Goal: Check status: Check status

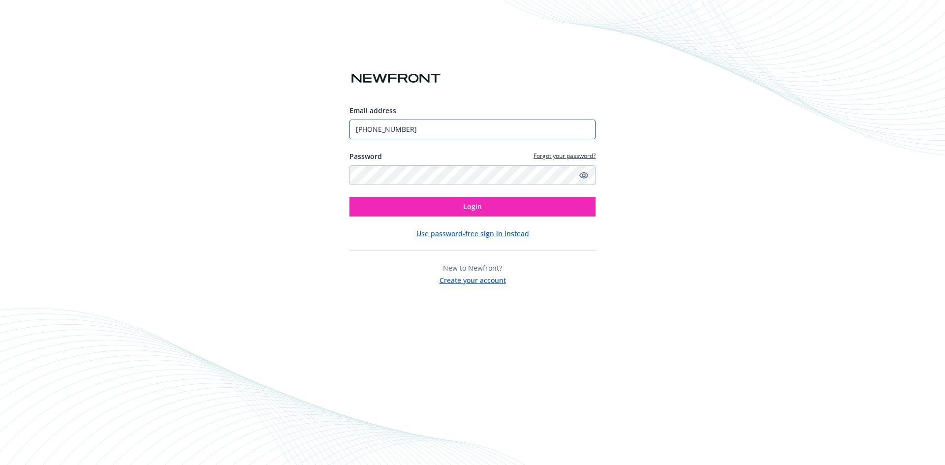
click at [421, 127] on input "[PHONE_NUMBER]" at bounding box center [473, 130] width 246 height 20
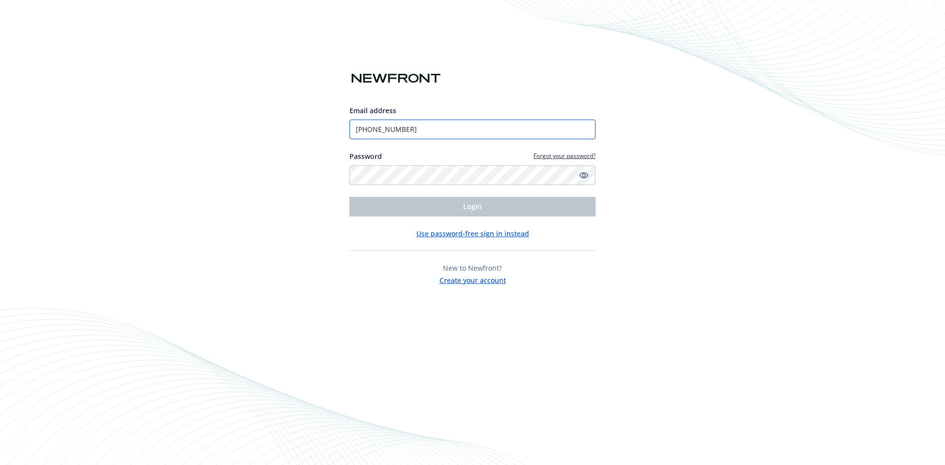
type input "[PERSON_NAME][EMAIL_ADDRESS][DOMAIN_NAME]"
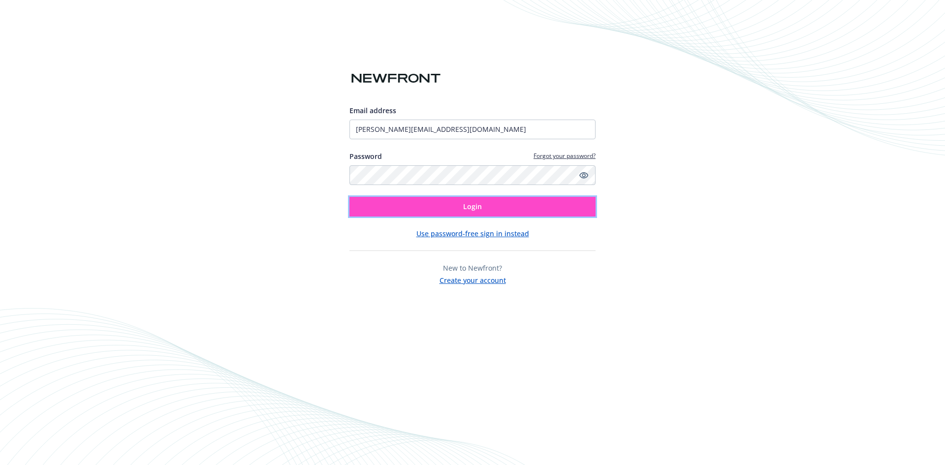
click at [453, 209] on button "Login" at bounding box center [473, 207] width 246 height 20
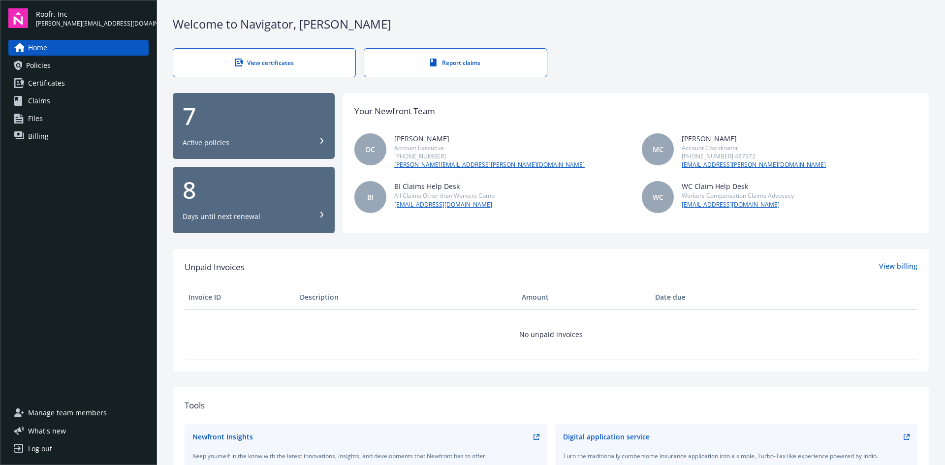
click at [32, 137] on span "Billing" at bounding box center [38, 137] width 21 height 16
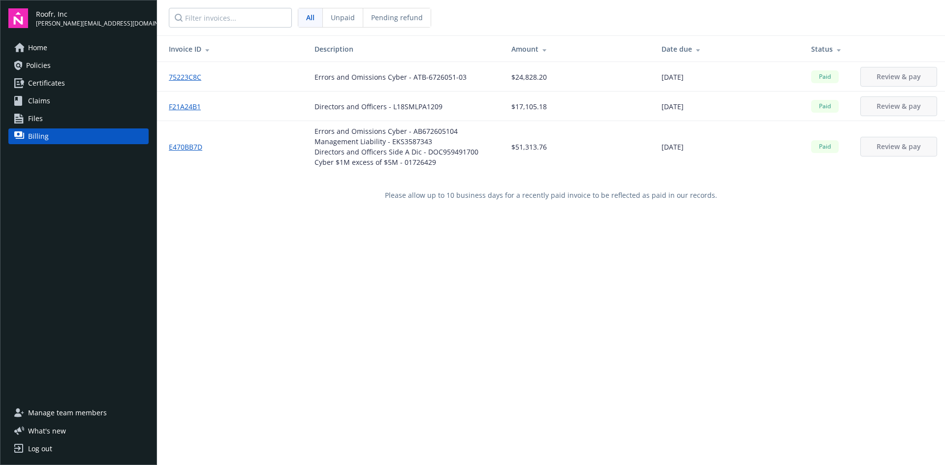
click at [393, 141] on div "Management Liability - EKS3587343" at bounding box center [397, 141] width 164 height 10
click at [721, 155] on td "[DATE]" at bounding box center [729, 146] width 150 height 51
click at [819, 145] on span "Paid" at bounding box center [825, 146] width 20 height 9
